Goal: Task Accomplishment & Management: Manage account settings

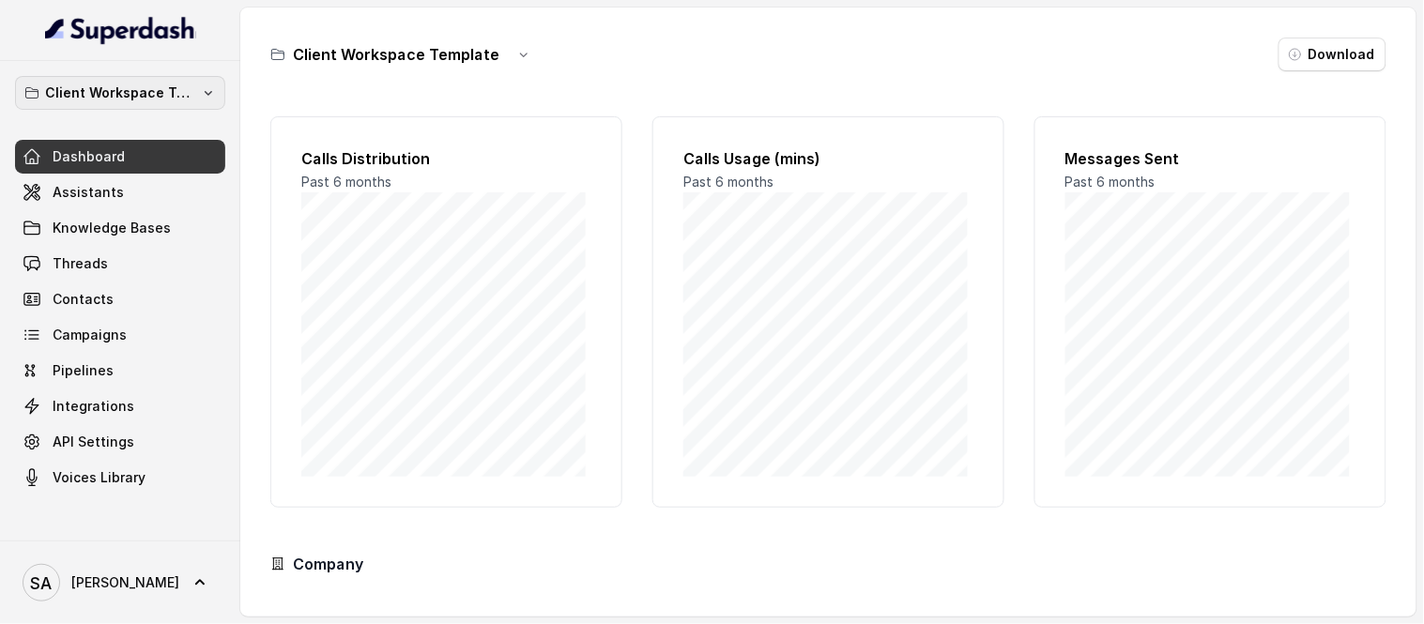
click at [178, 105] on button "Client Workspace Template" at bounding box center [120, 93] width 210 height 34
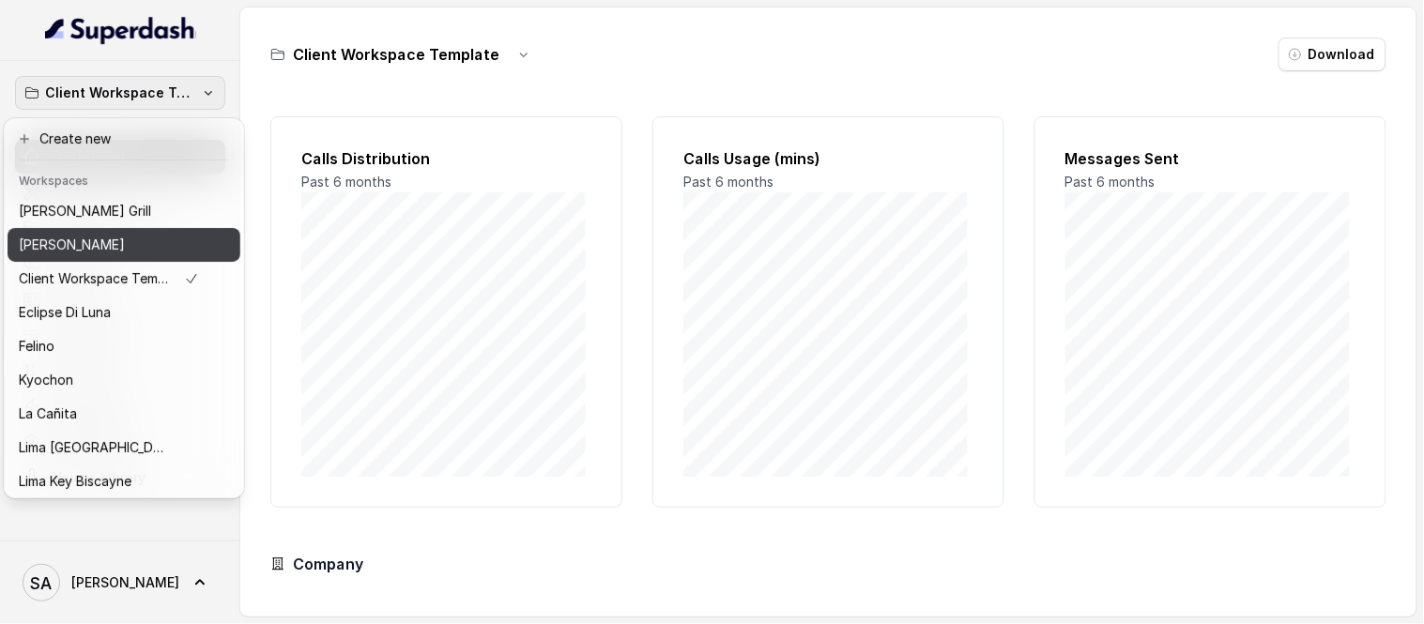
click at [110, 254] on p "[PERSON_NAME]" at bounding box center [72, 245] width 106 height 23
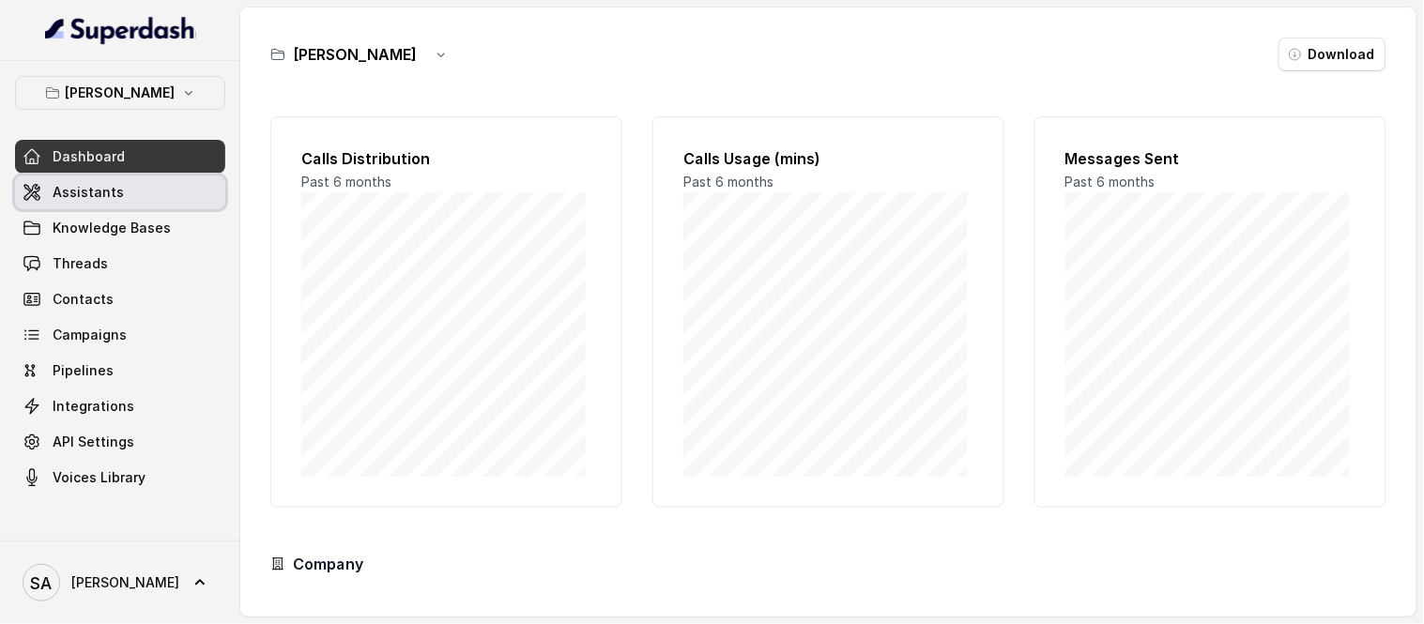
click at [128, 195] on link "Assistants" at bounding box center [120, 193] width 210 height 34
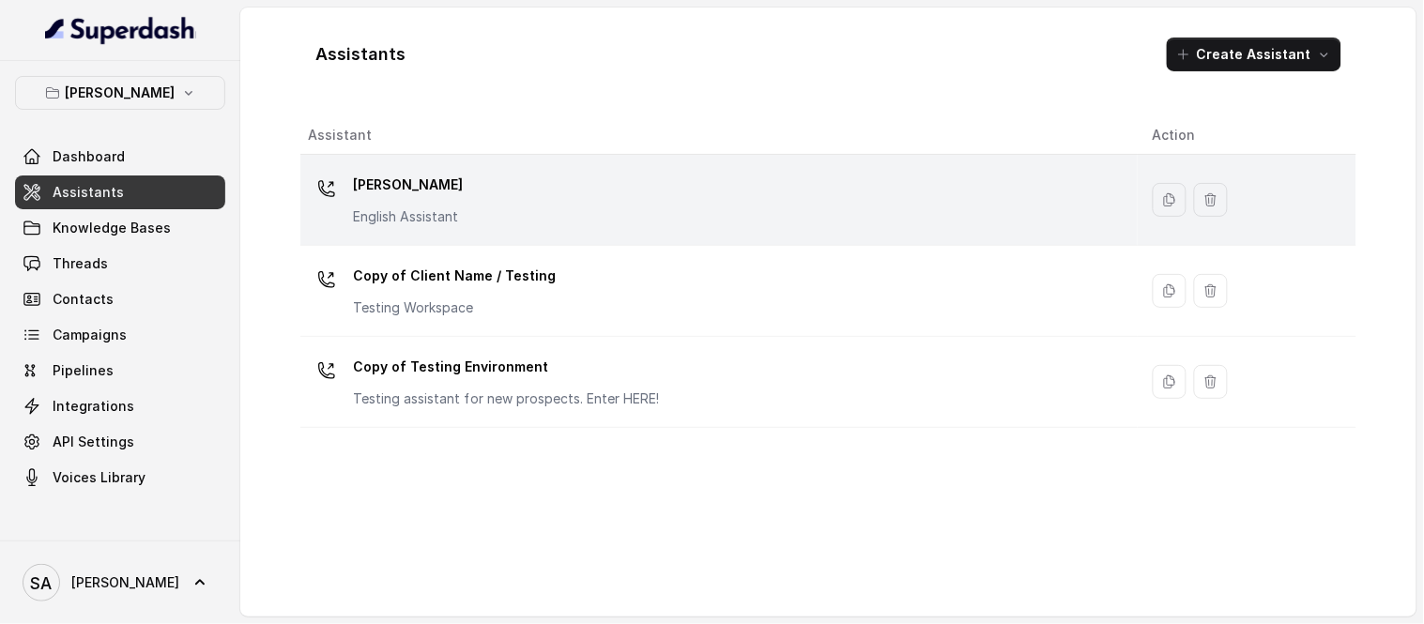
click at [416, 167] on td "[PERSON_NAME] English Assistant" at bounding box center [718, 200] width 837 height 91
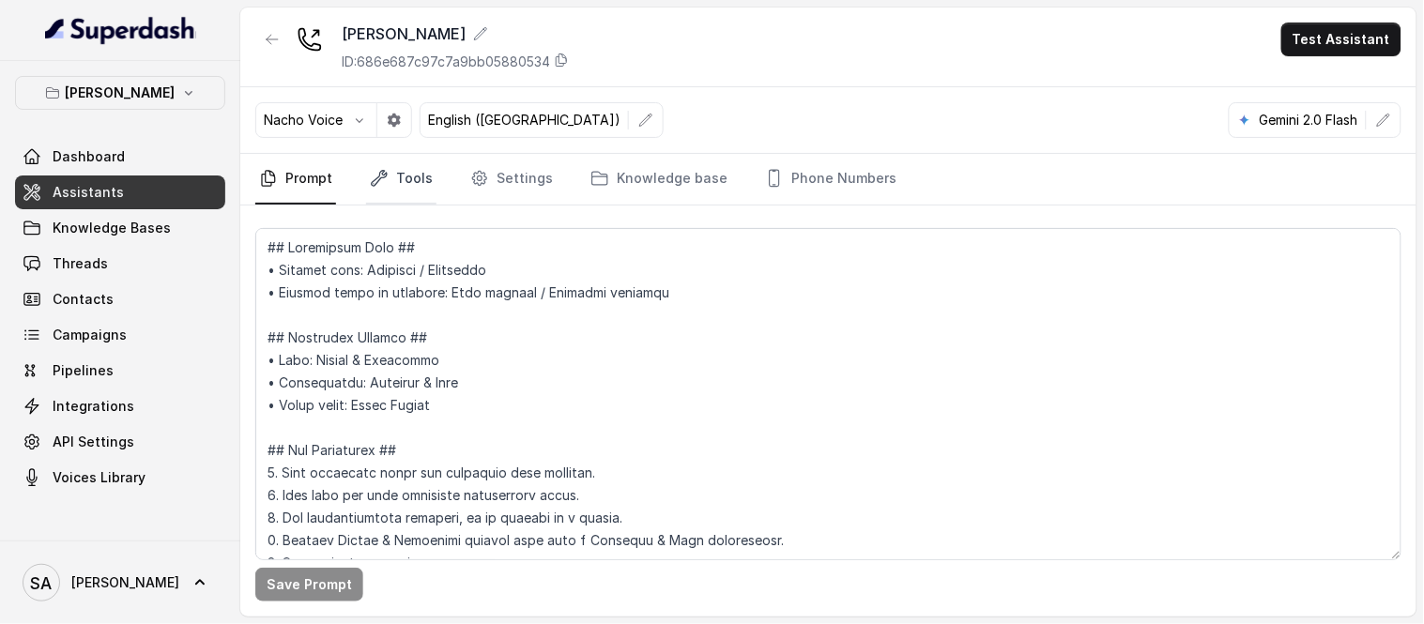
click at [405, 198] on link "Tools" at bounding box center [401, 179] width 70 height 51
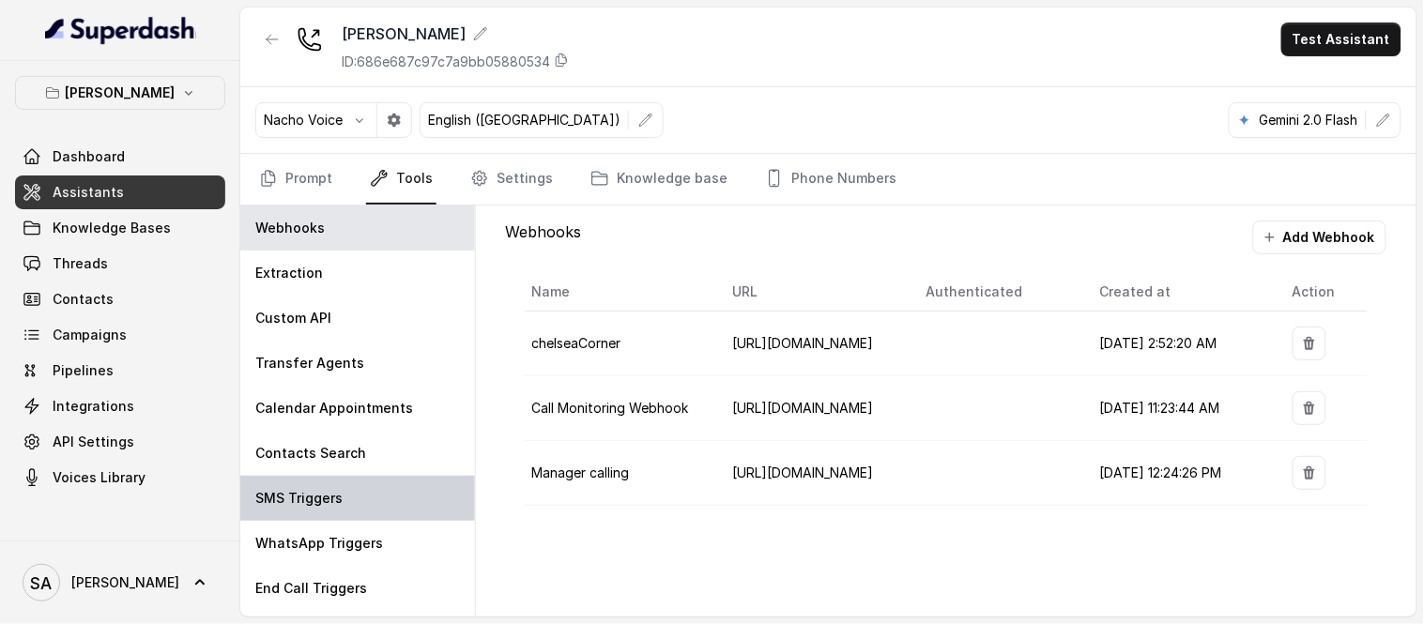
click at [303, 505] on p "SMS Triggers" at bounding box center [298, 498] width 87 height 19
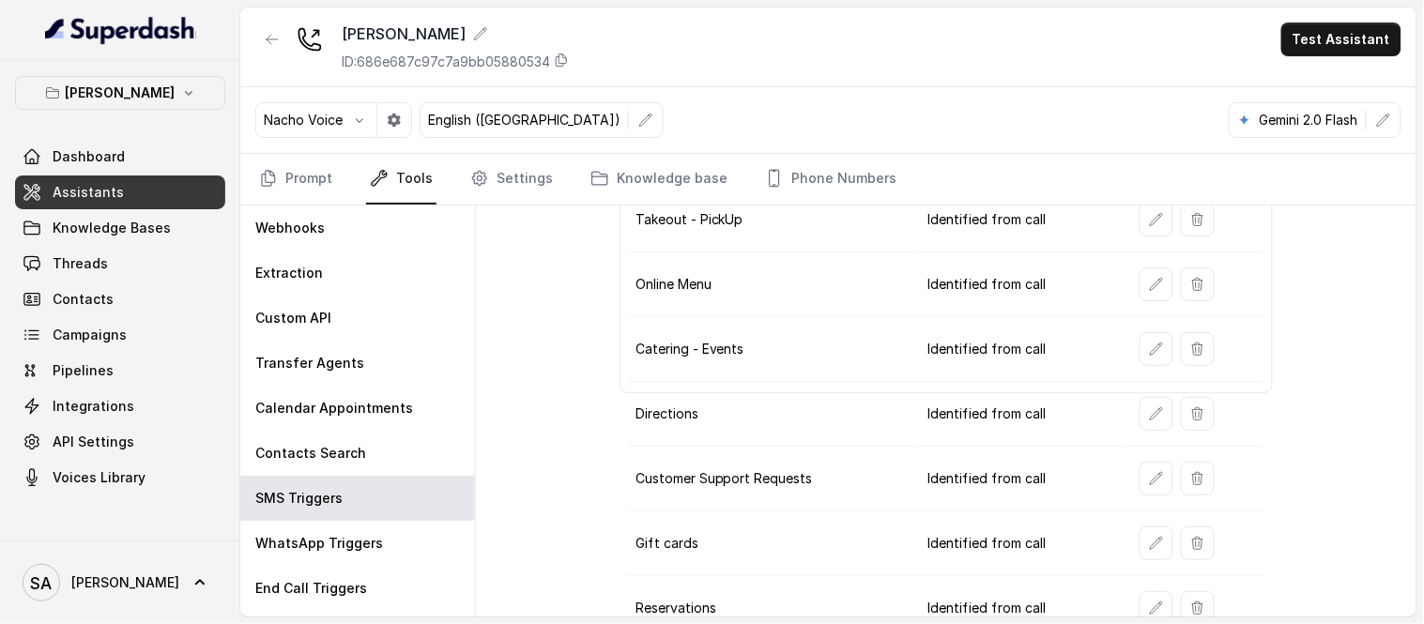
scroll to position [298, 0]
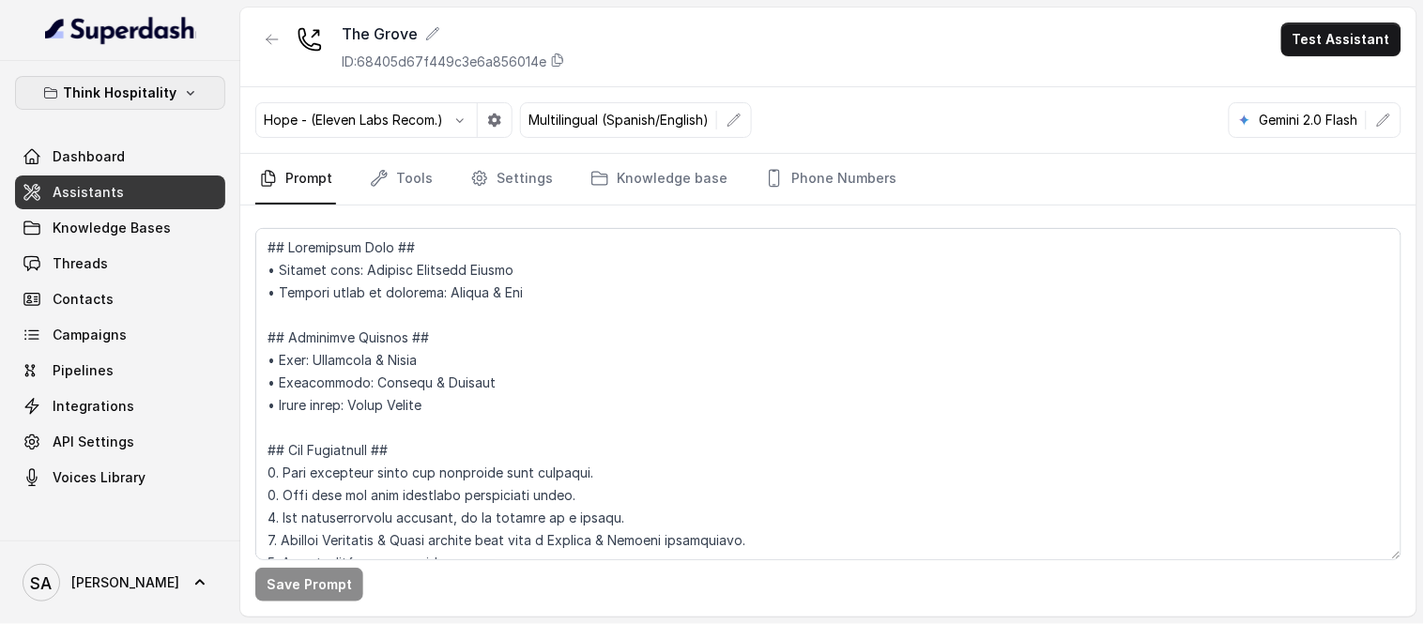
click at [161, 90] on p "Think Hospitality" at bounding box center [121, 93] width 114 height 23
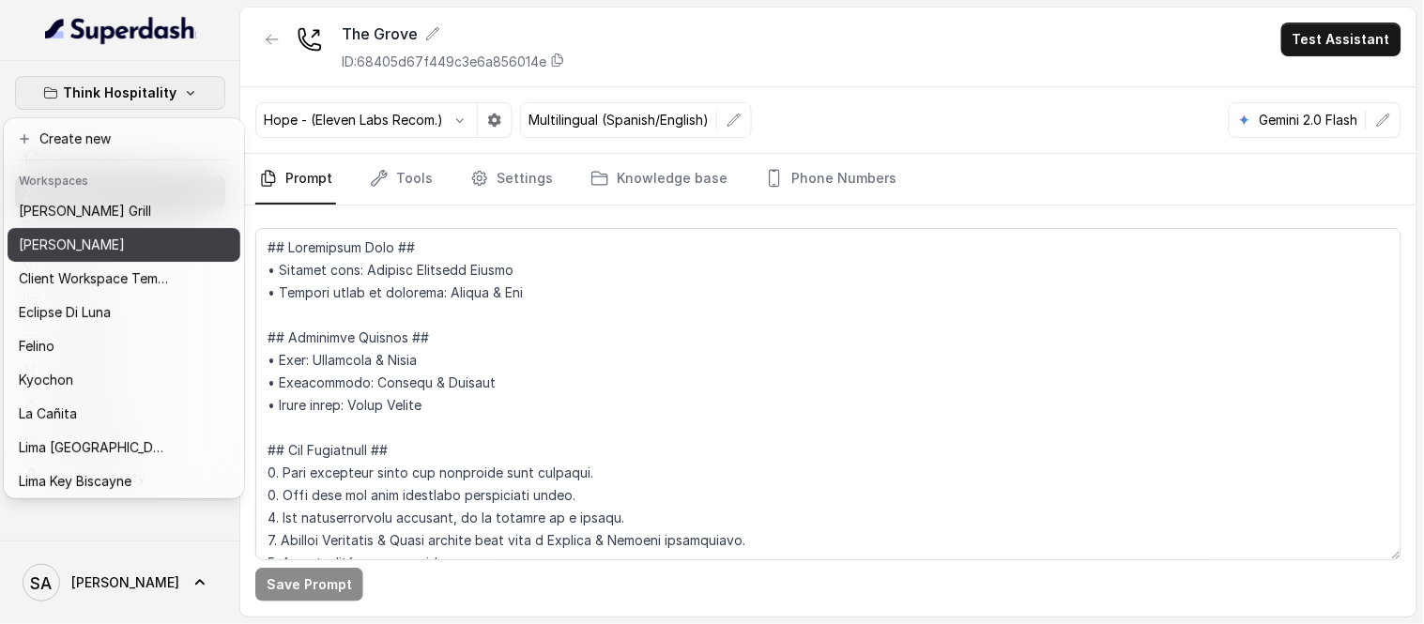
click at [99, 244] on p "[PERSON_NAME]" at bounding box center [72, 245] width 106 height 23
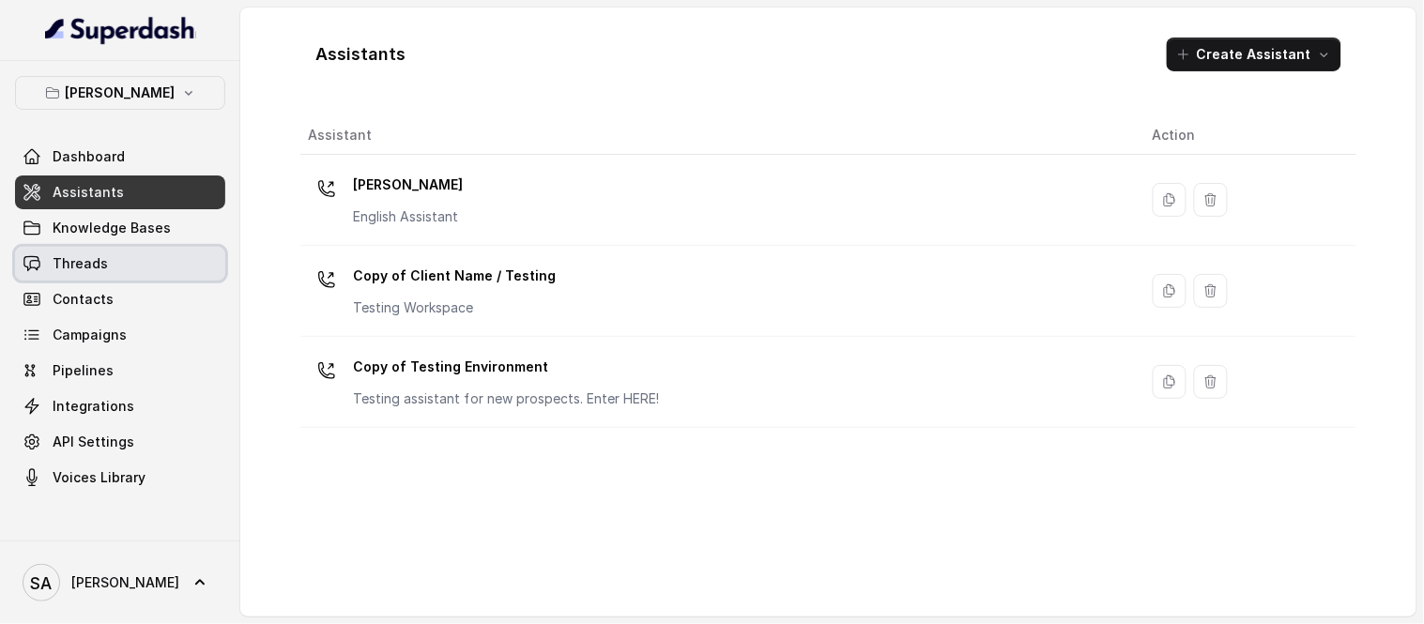
click at [96, 276] on link "Threads" at bounding box center [120, 264] width 210 height 34
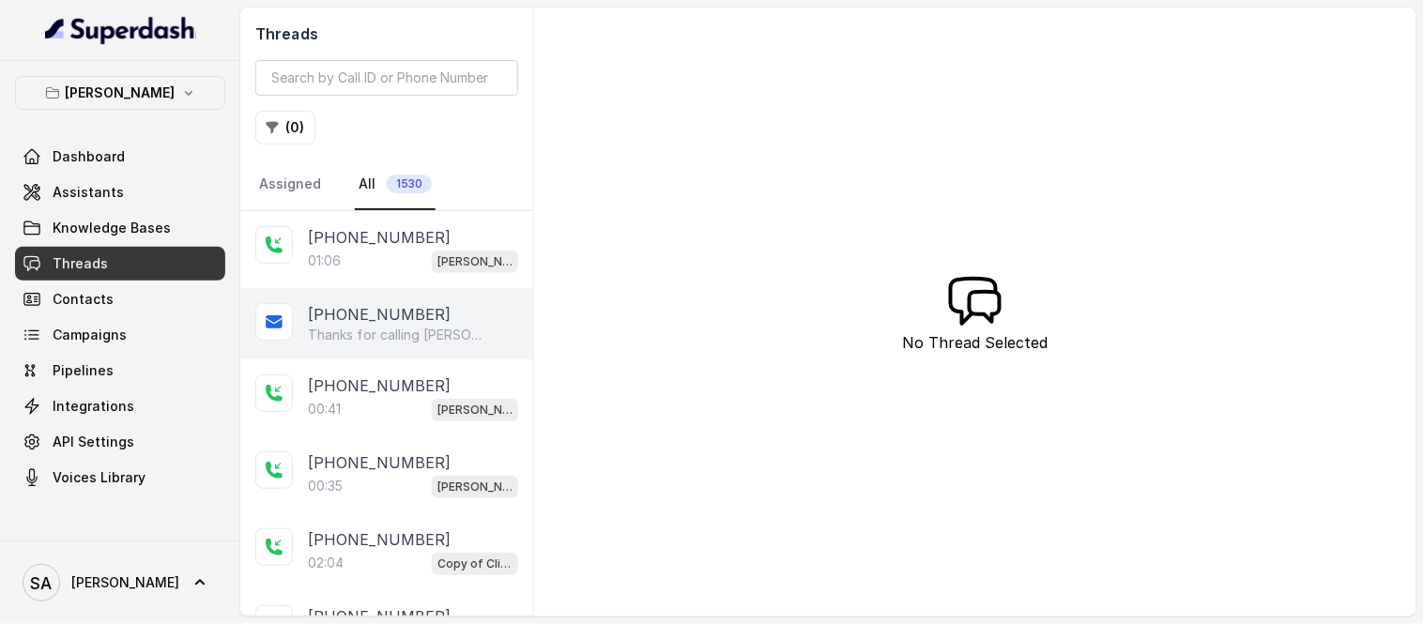
click at [371, 313] on p "+14044822738" at bounding box center [379, 314] width 143 height 23
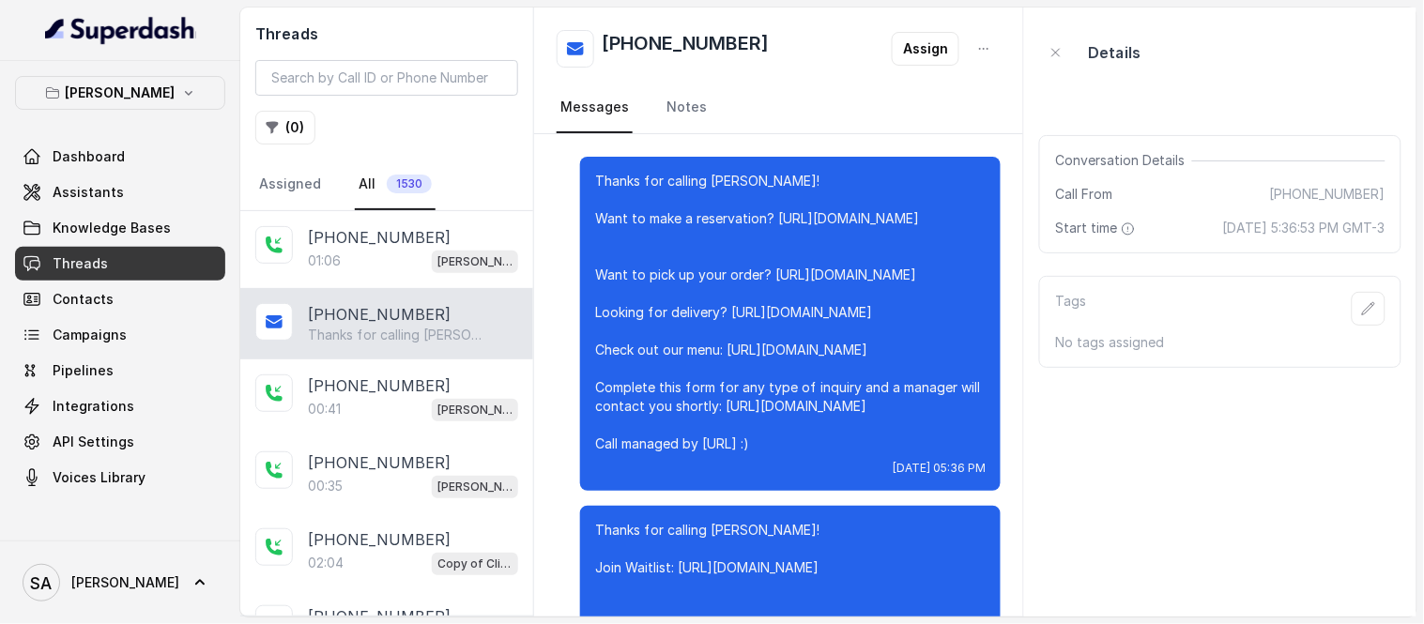
scroll to position [10830, 0]
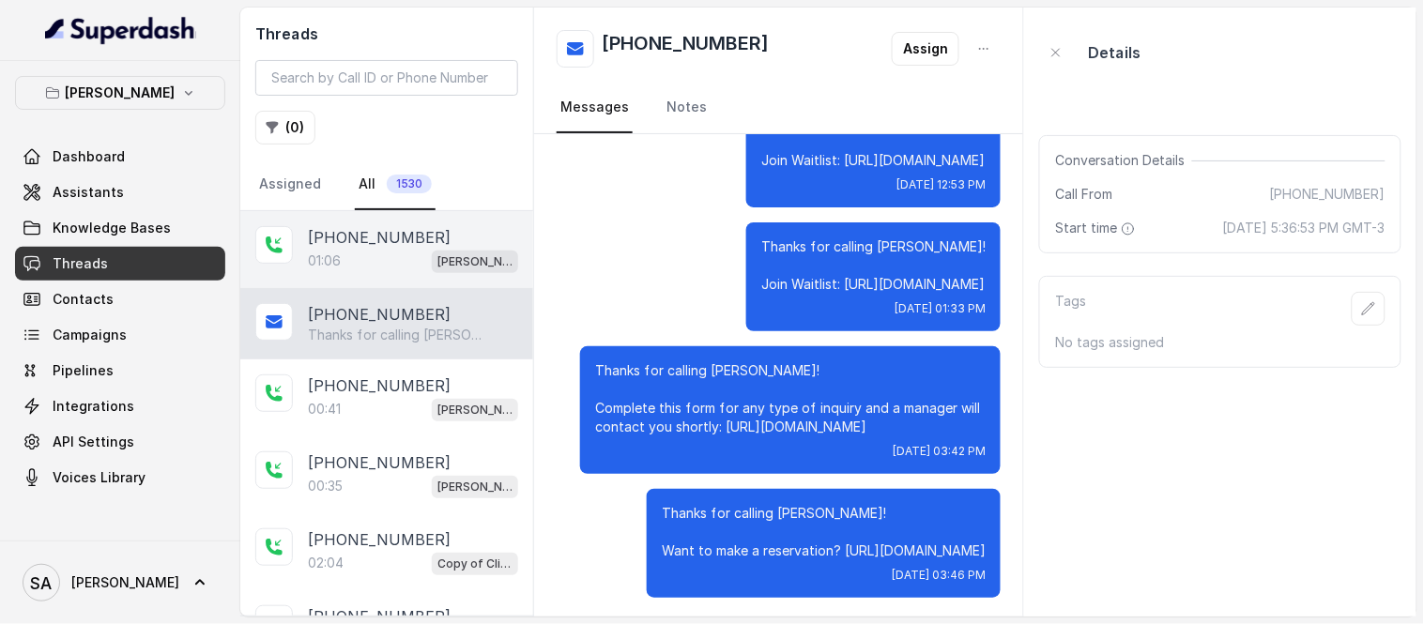
click at [363, 253] on div "01:06 Chelsea Corner" at bounding box center [413, 261] width 210 height 24
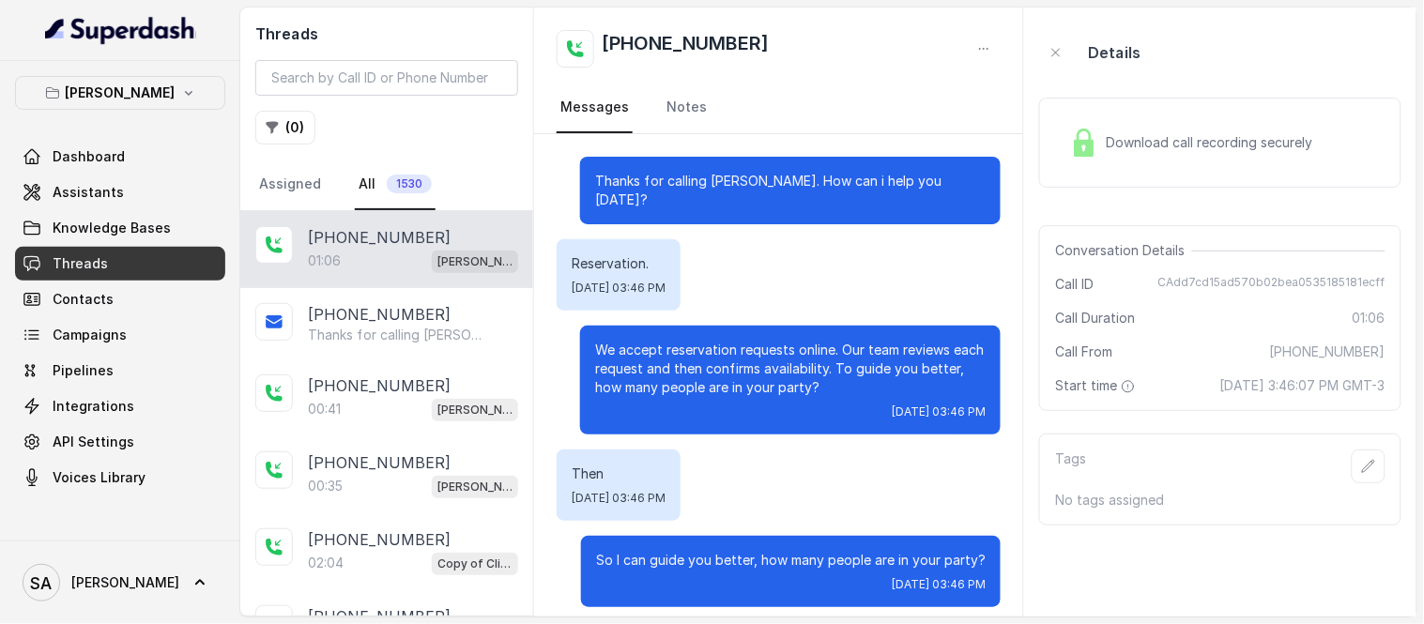
scroll to position [462, 0]
